Goal: Transaction & Acquisition: Download file/media

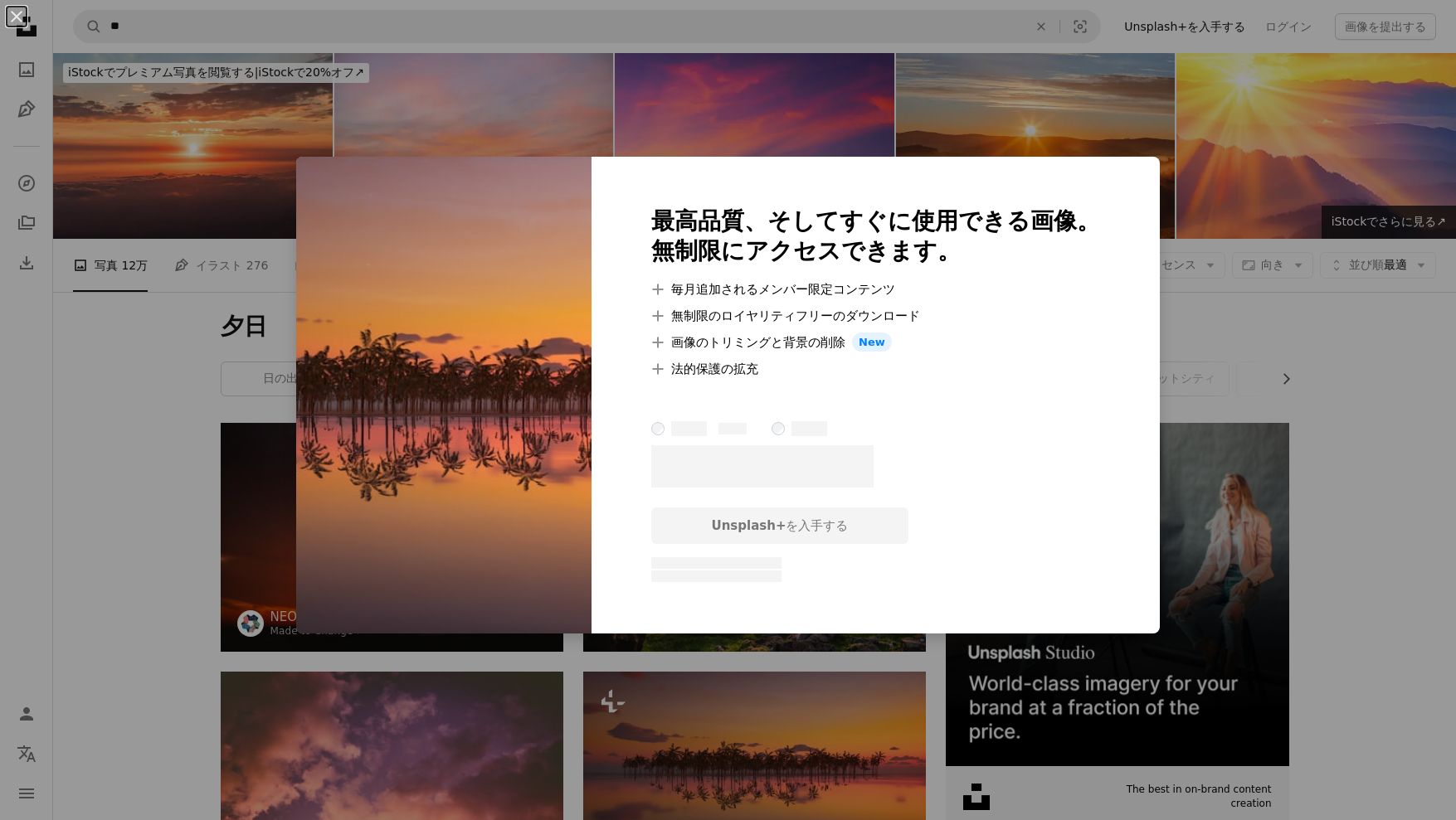
scroll to position [249, 0]
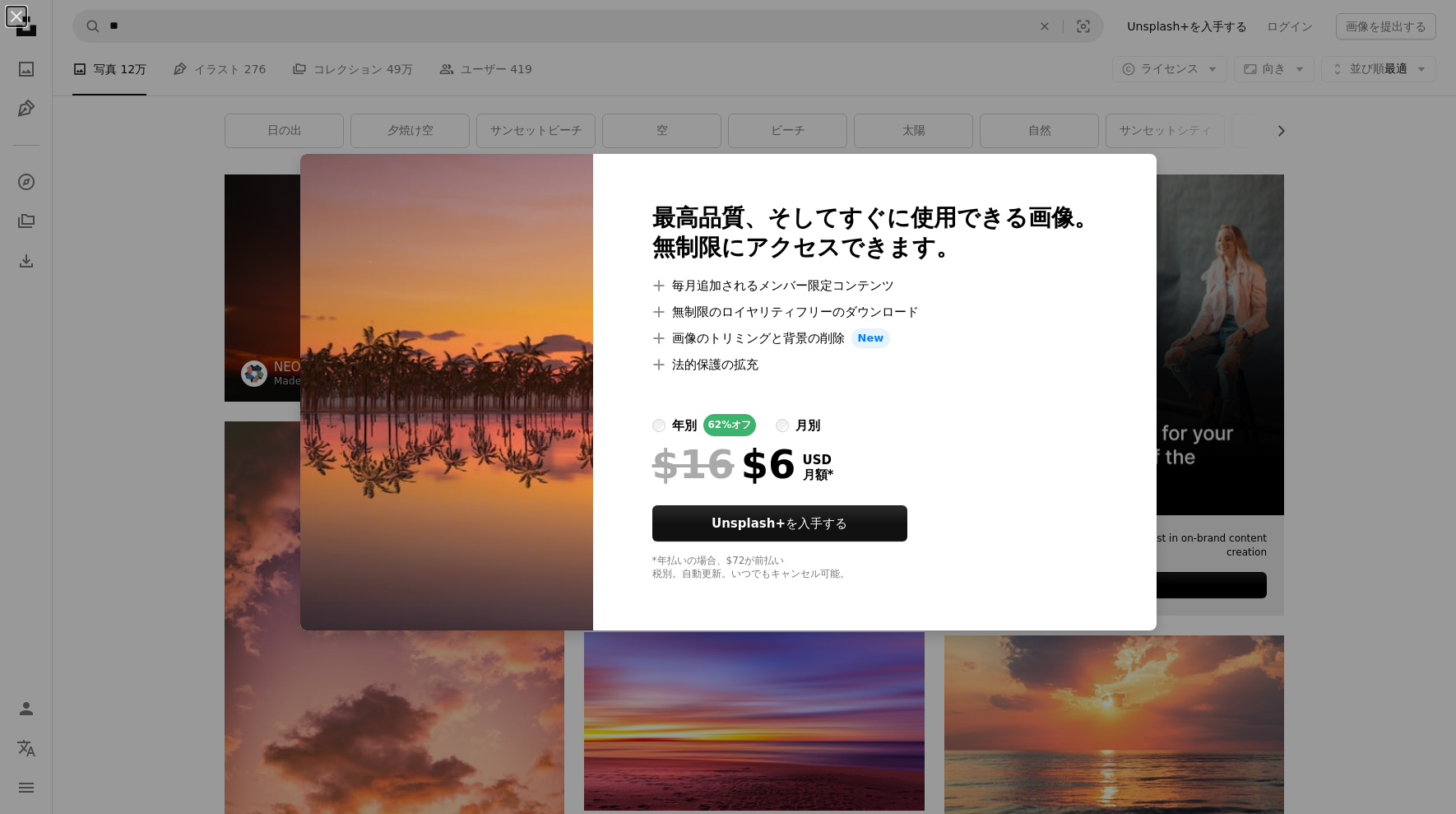
click at [1234, 236] on div "An X shape 最高品質、そしてすぐに使用できる画像。 無制限にアクセスできます。 A plus sign 毎月追加されるメンバー限定コンテンツ A p…" at bounding box center [728, 407] width 1456 height 814
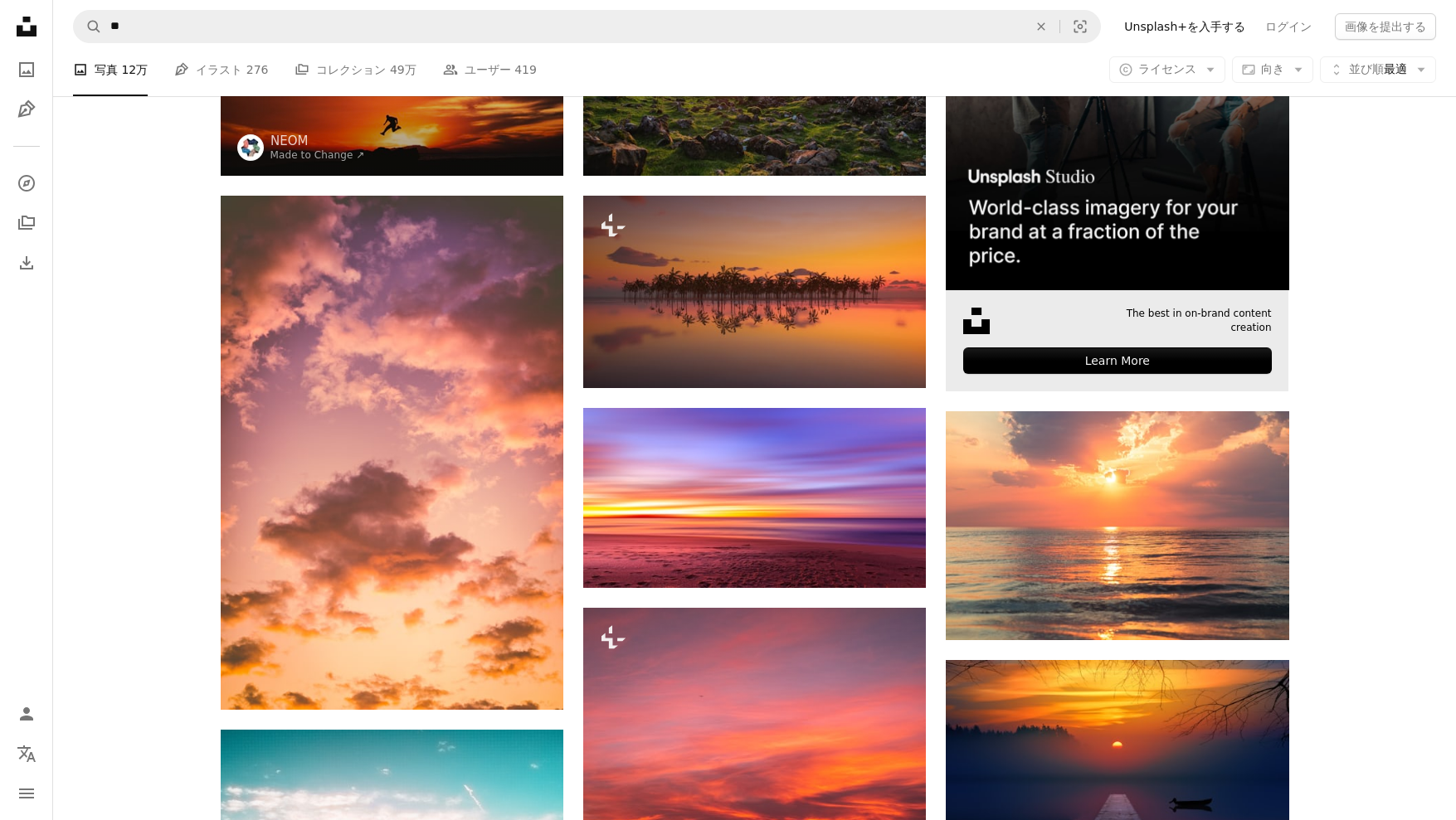
scroll to position [498, 0]
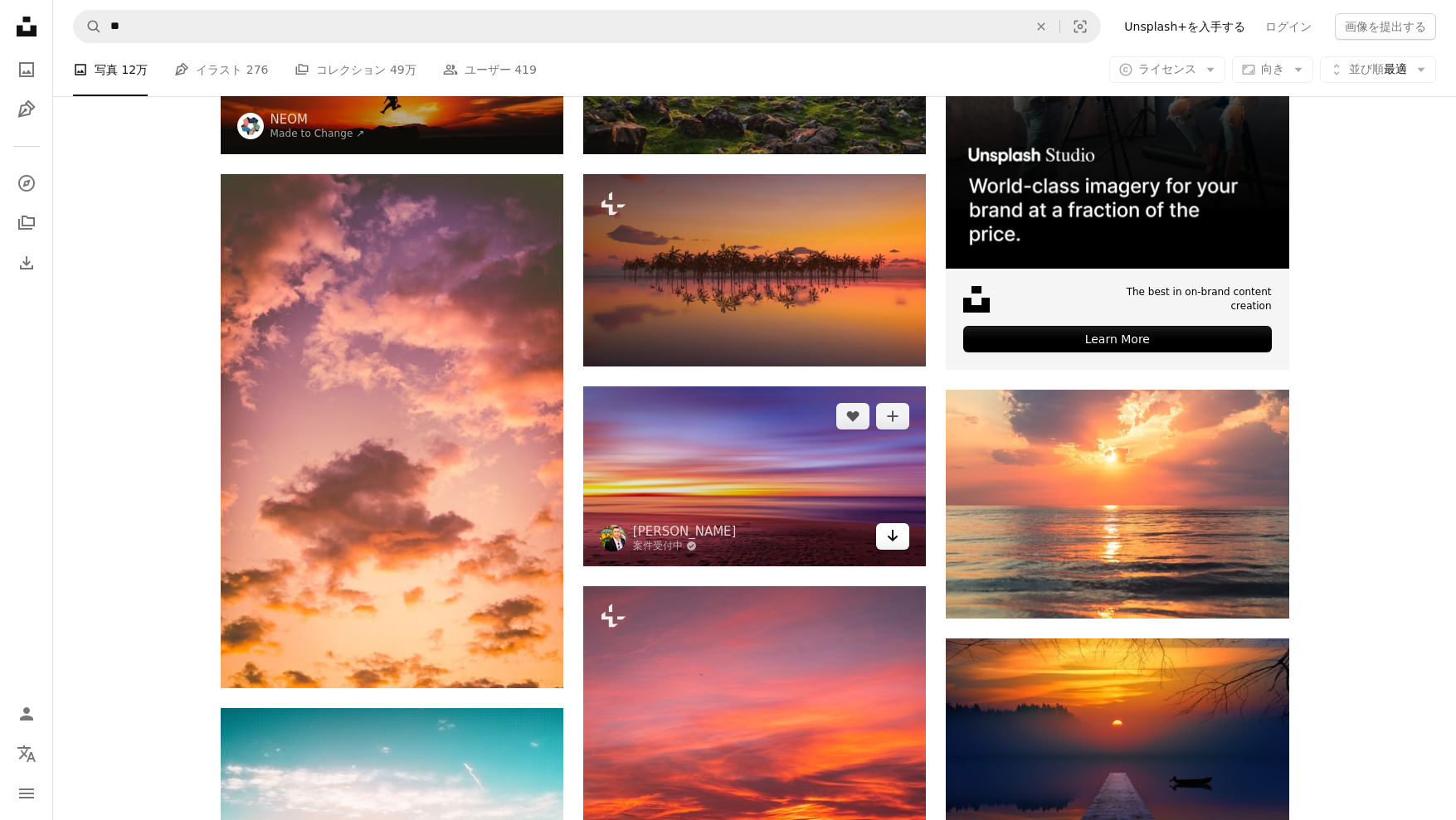
click at [898, 540] on icon "Arrow pointing down" at bounding box center [892, 536] width 13 height 20
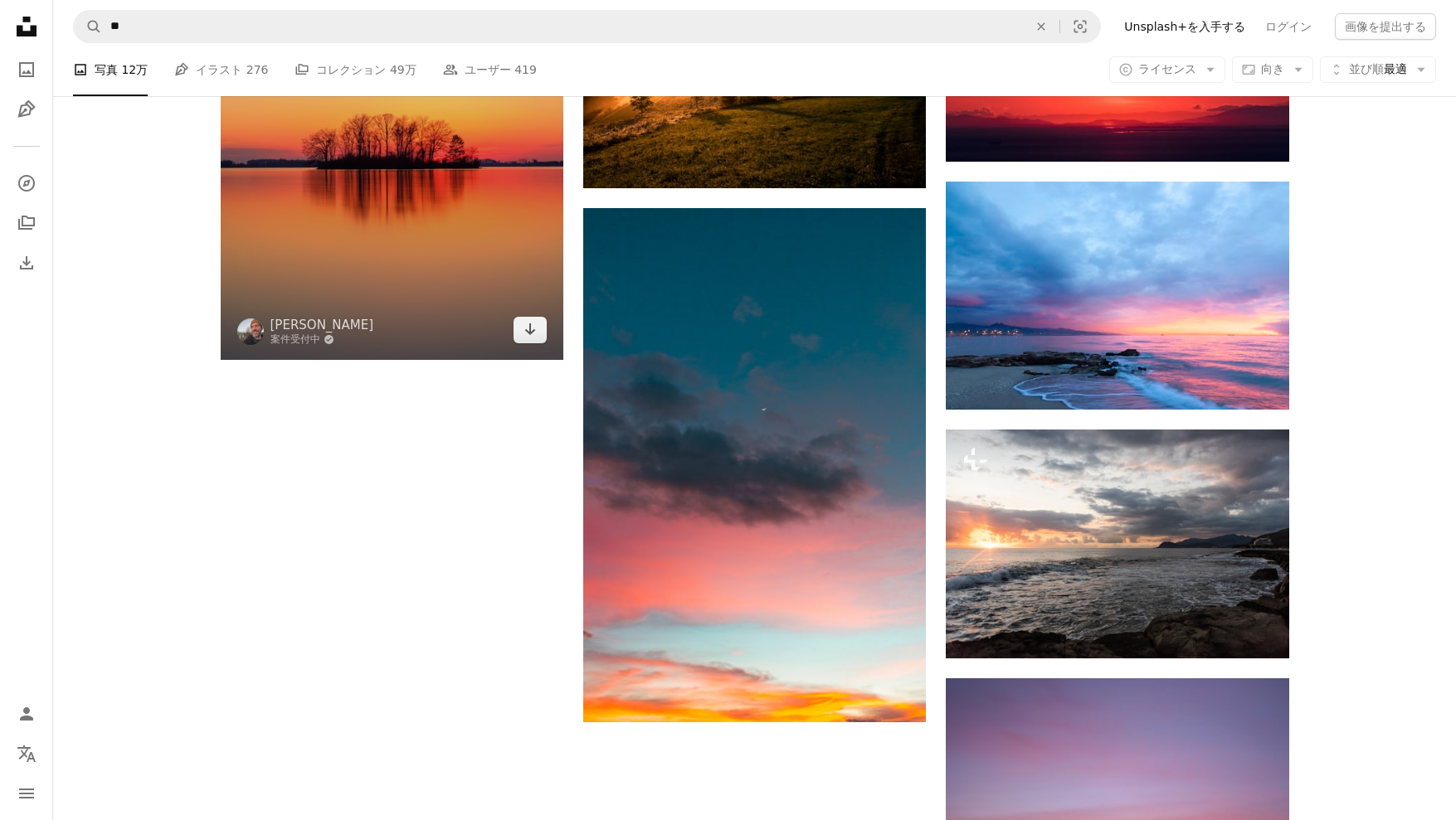
scroll to position [1908, 0]
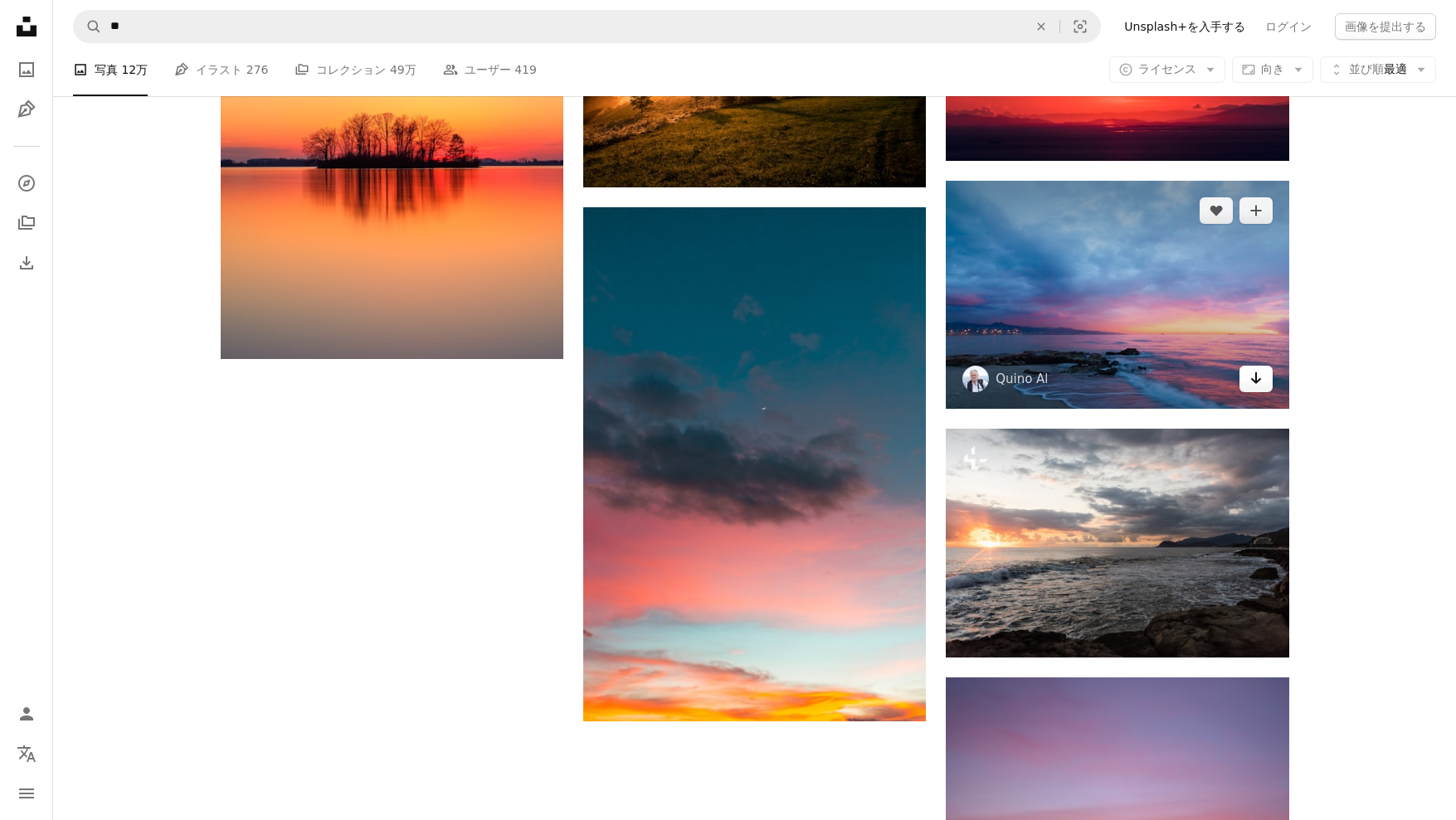
click at [1253, 381] on icon "ダウンロード" at bounding box center [1255, 378] width 11 height 12
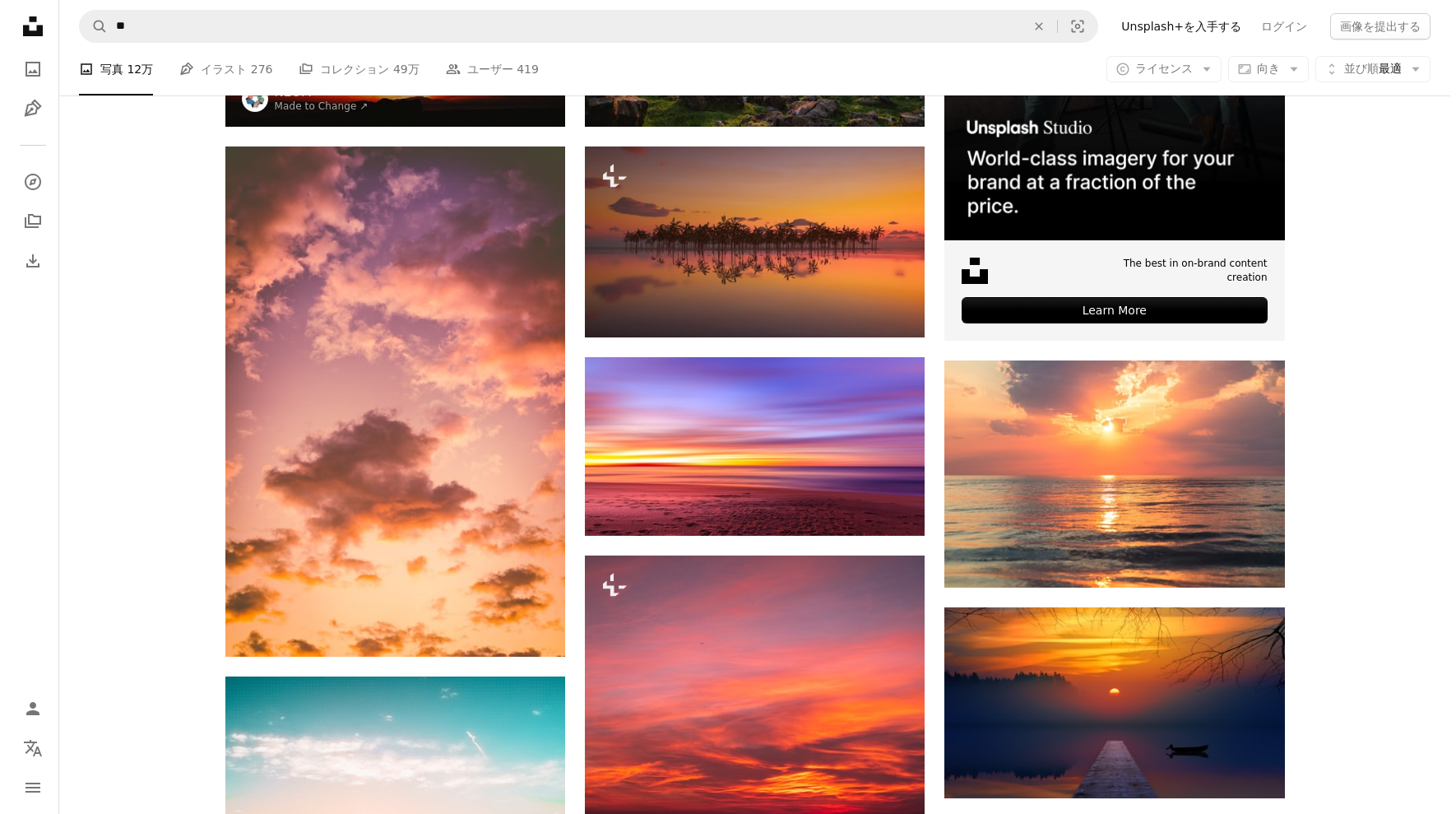
scroll to position [494, 0]
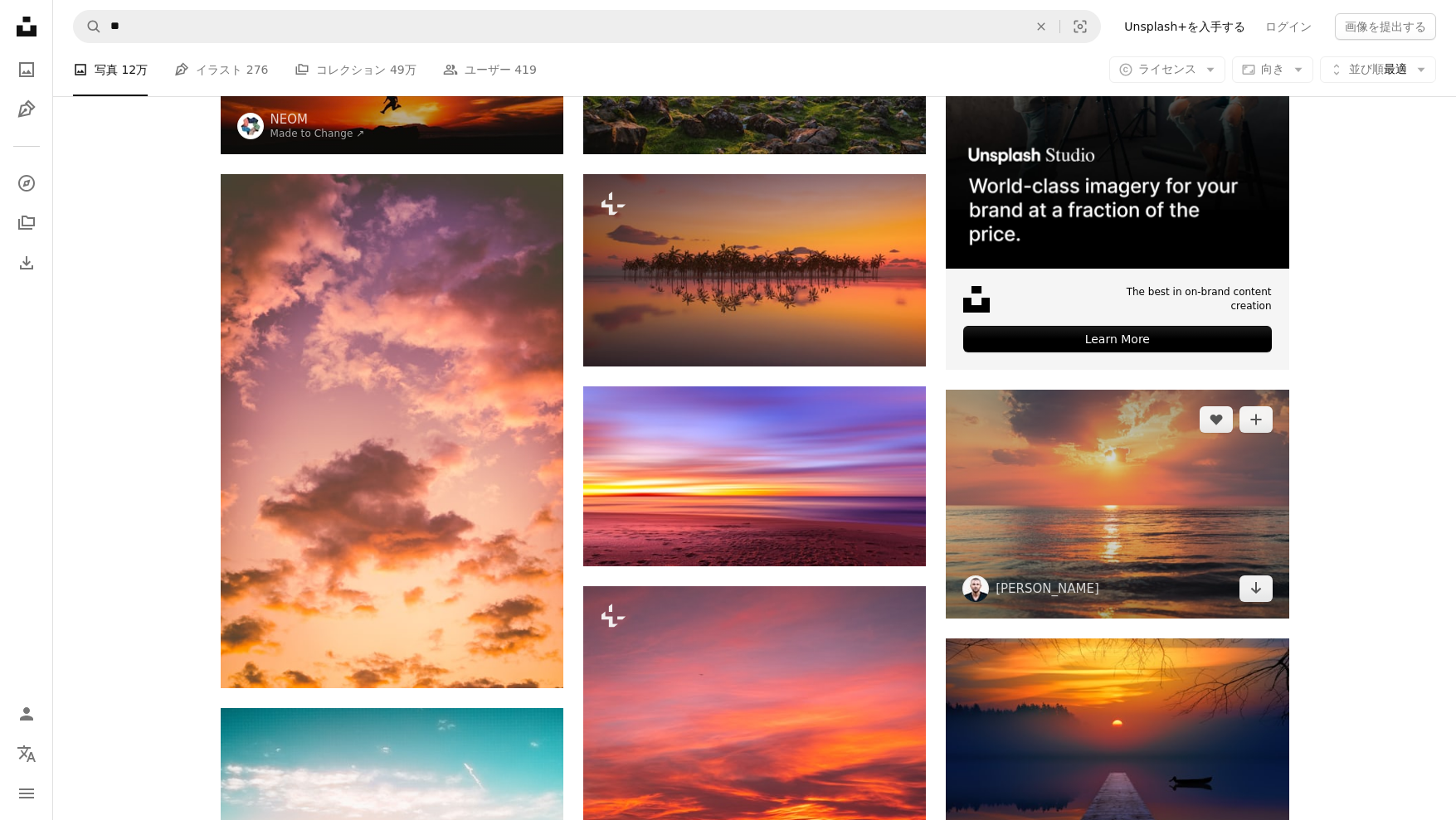
click at [1266, 604] on img at bounding box center [1116, 503] width 342 height 228
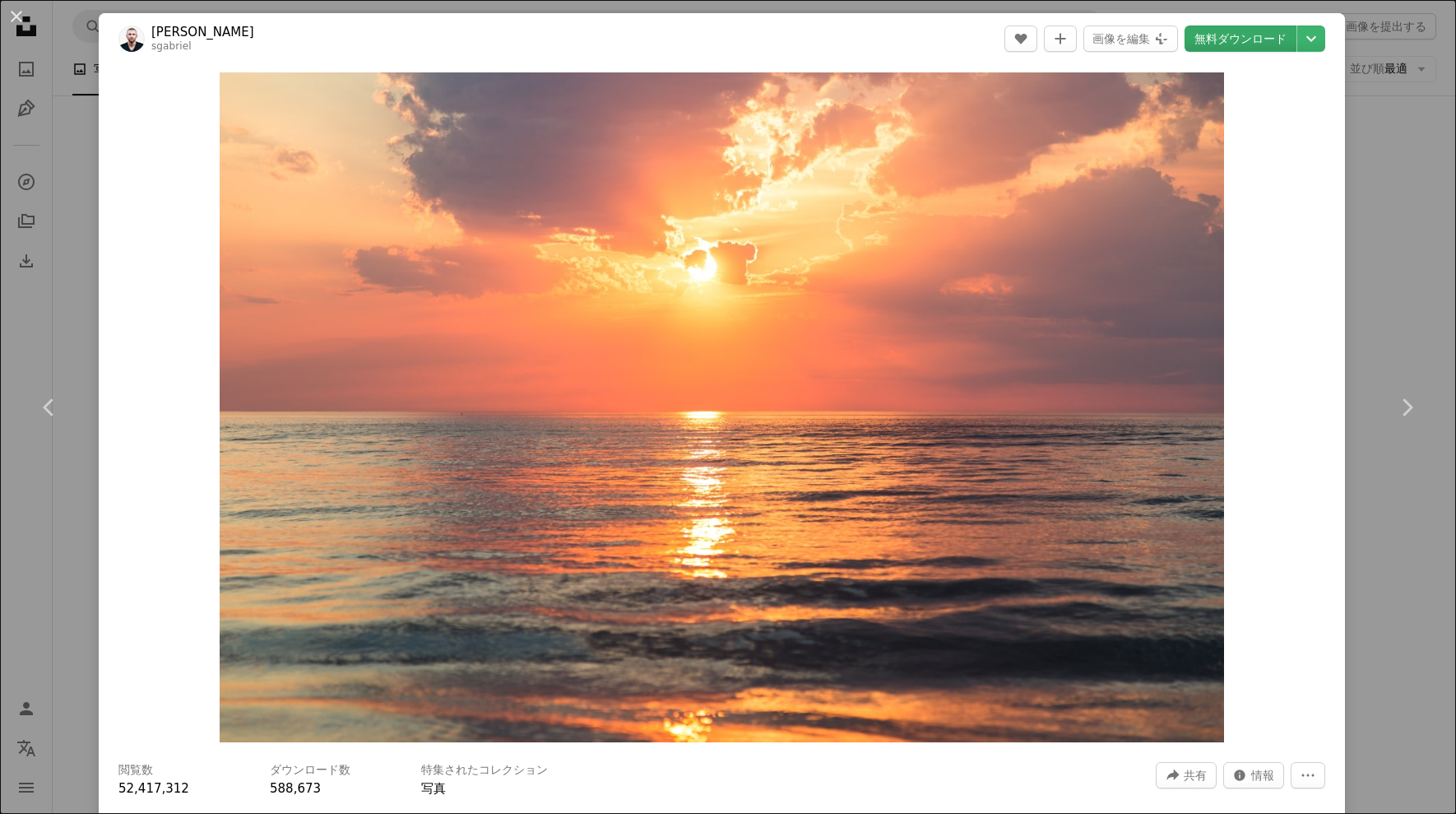
click at [1225, 35] on link "無料ダウンロード" at bounding box center [1241, 39] width 112 height 27
